Goal: Check status: Check status

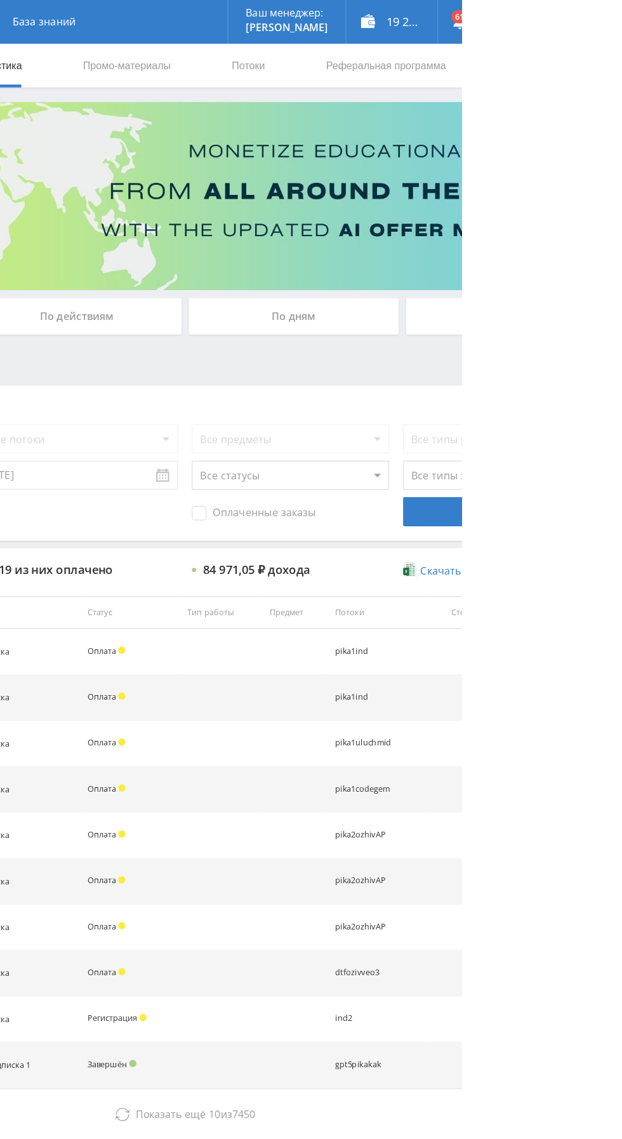
click at [481, 274] on div "По дням" at bounding box center [475, 276] width 183 height 32
click at [0, 0] on input "По дням" at bounding box center [0, 0] width 0 height 0
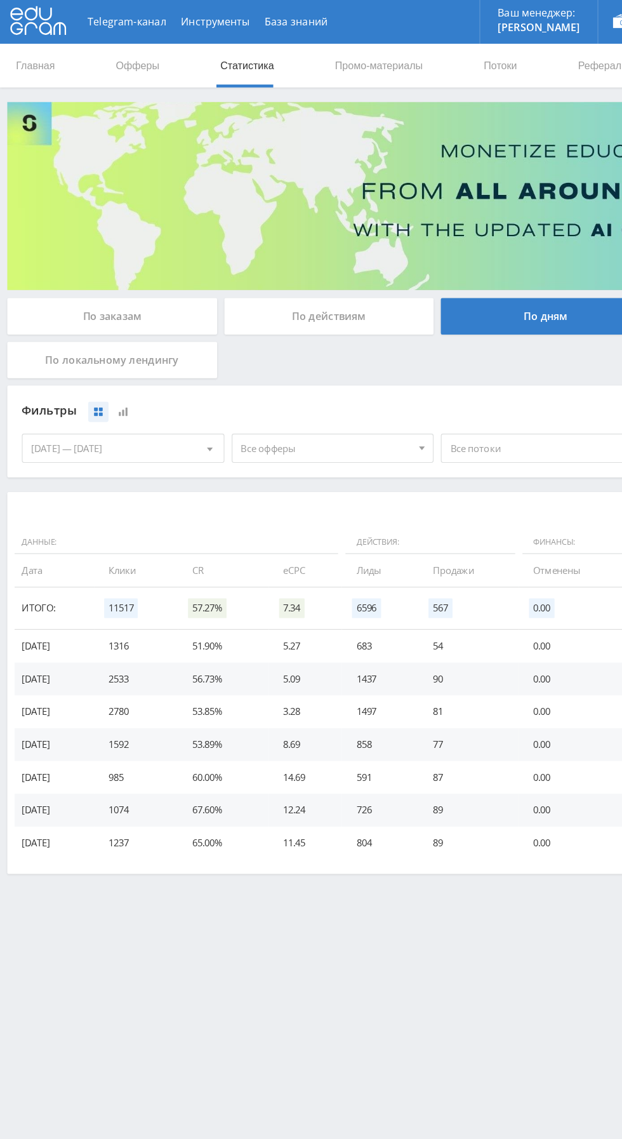
click at [306, 394] on span "Все офферы" at bounding box center [284, 390] width 149 height 24
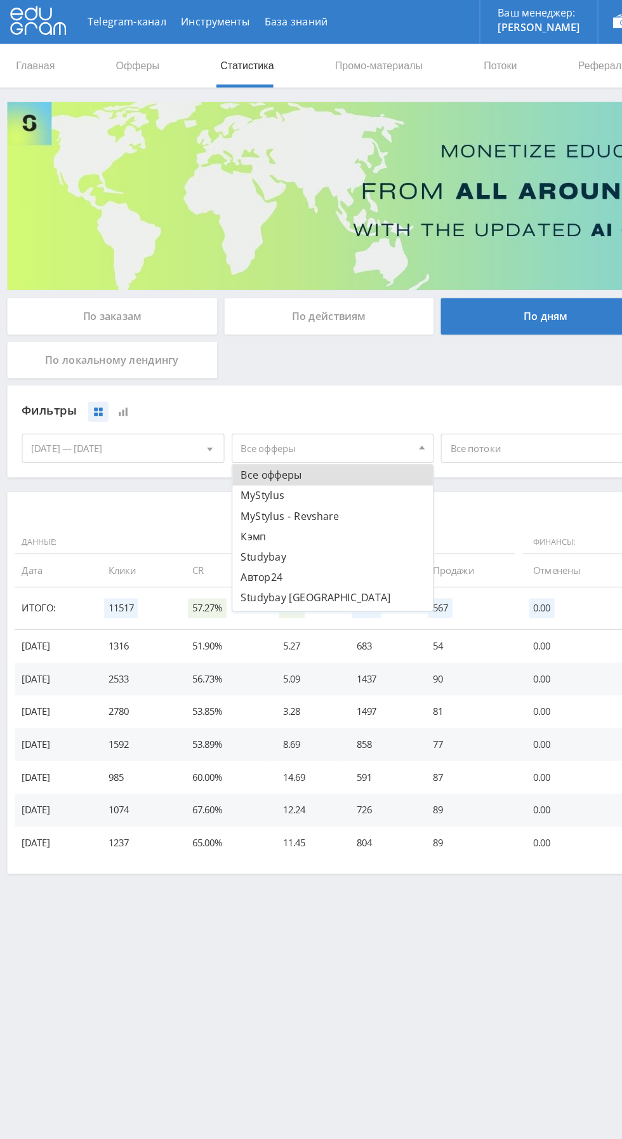
click at [264, 503] on button "Автор24" at bounding box center [290, 503] width 175 height 18
click at [449, 275] on div "По дням" at bounding box center [475, 276] width 183 height 32
click at [0, 0] on input "По дням" at bounding box center [0, 0] width 0 height 0
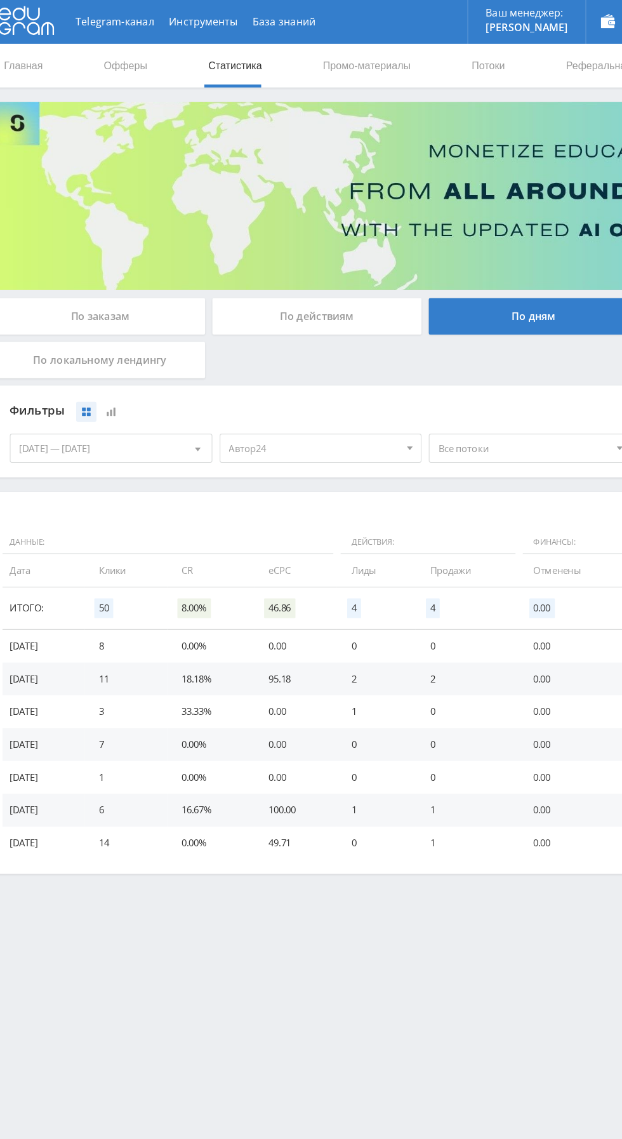
click at [305, 398] on span "Автор24" at bounding box center [284, 390] width 149 height 24
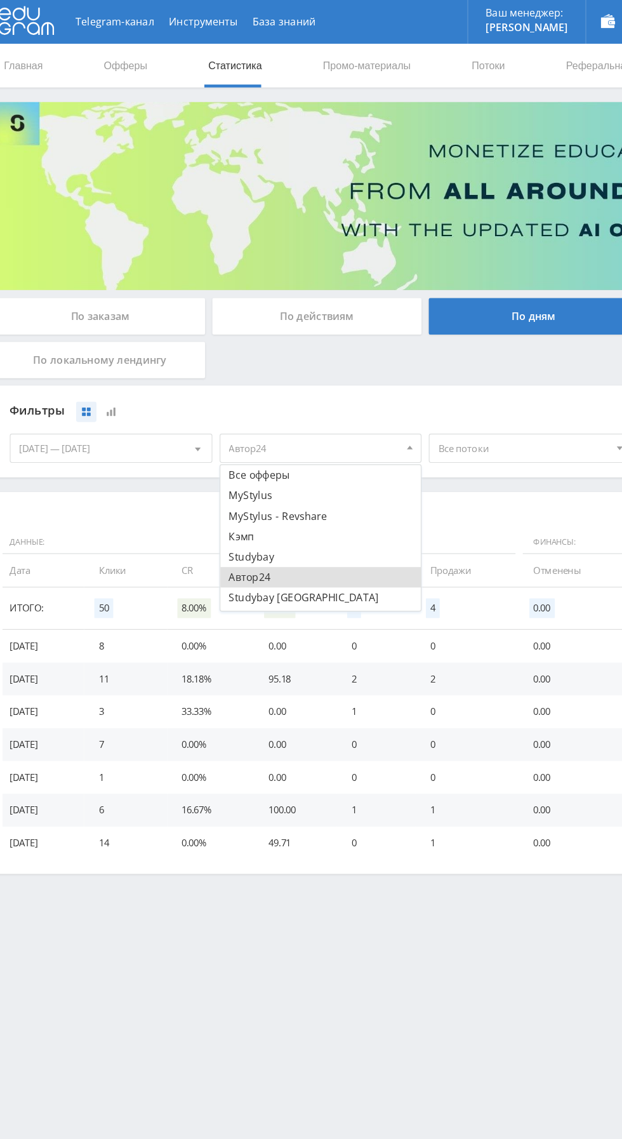
click at [277, 500] on button "Автор24" at bounding box center [290, 503] width 175 height 18
click at [278, 466] on button "Кэмп" at bounding box center [290, 467] width 175 height 18
